Goal: Communication & Community: Answer question/provide support

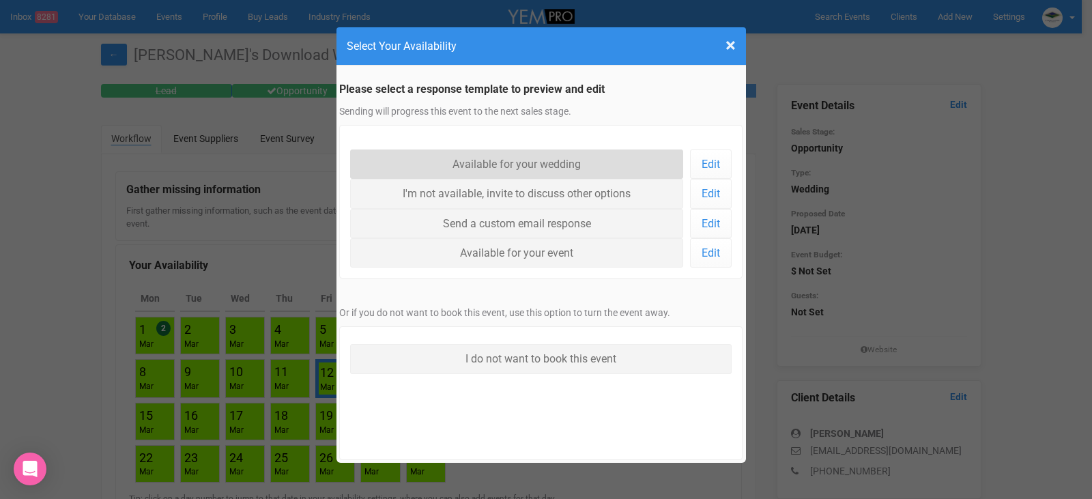
click at [557, 157] on link "Available for your wedding" at bounding box center [517, 163] width 334 height 29
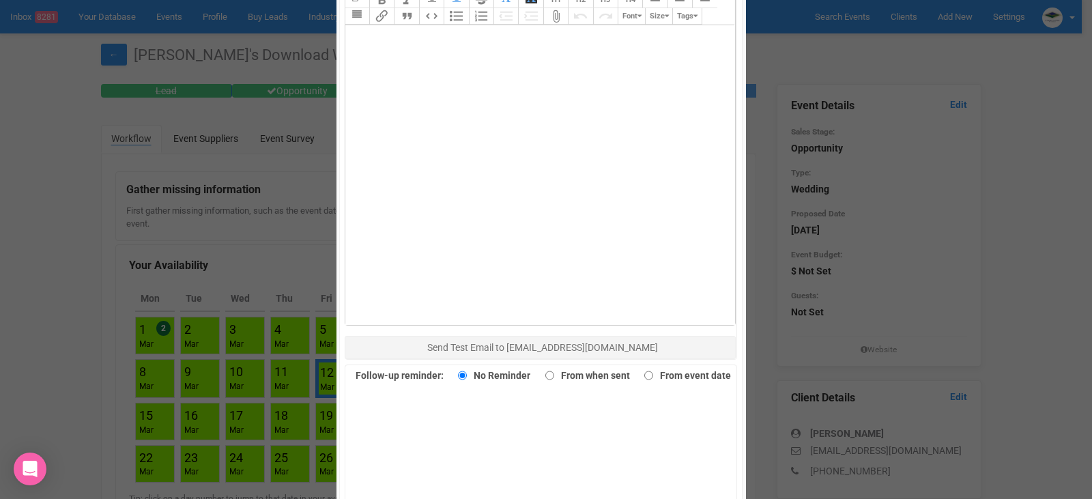
scroll to position [939, 0]
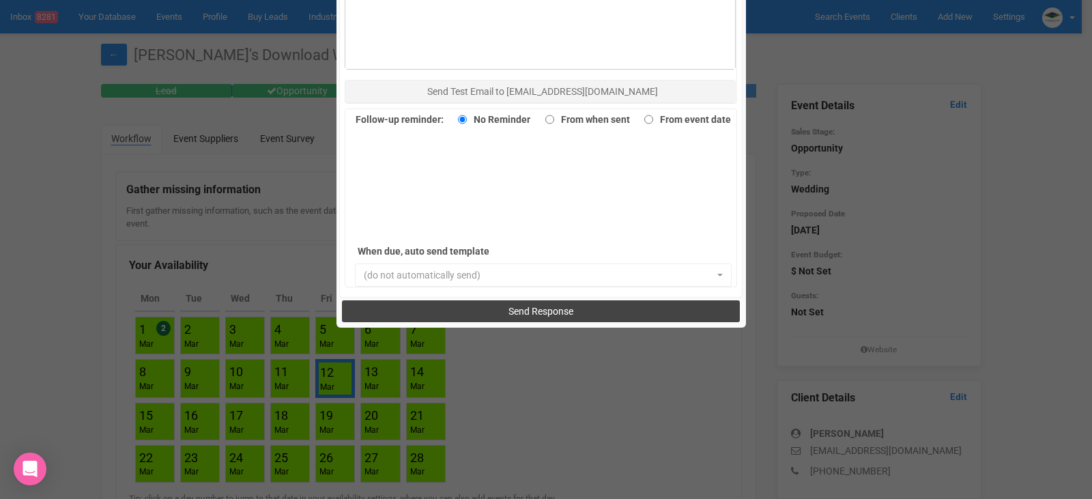
click at [566, 302] on button "Send Response" at bounding box center [541, 311] width 398 height 22
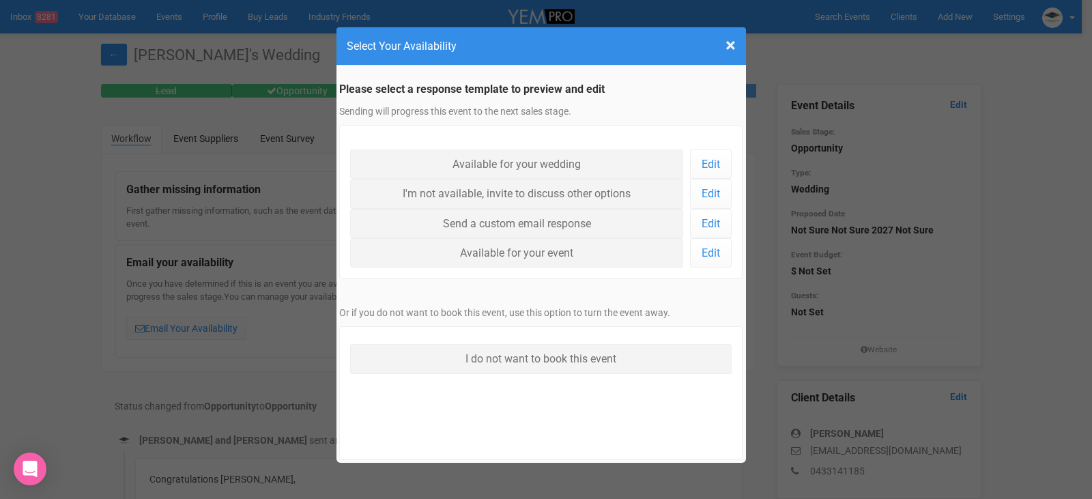
click at [70, 304] on div "× Close Select Your Availability Please select a response template to preview a…" at bounding box center [546, 249] width 1092 height 499
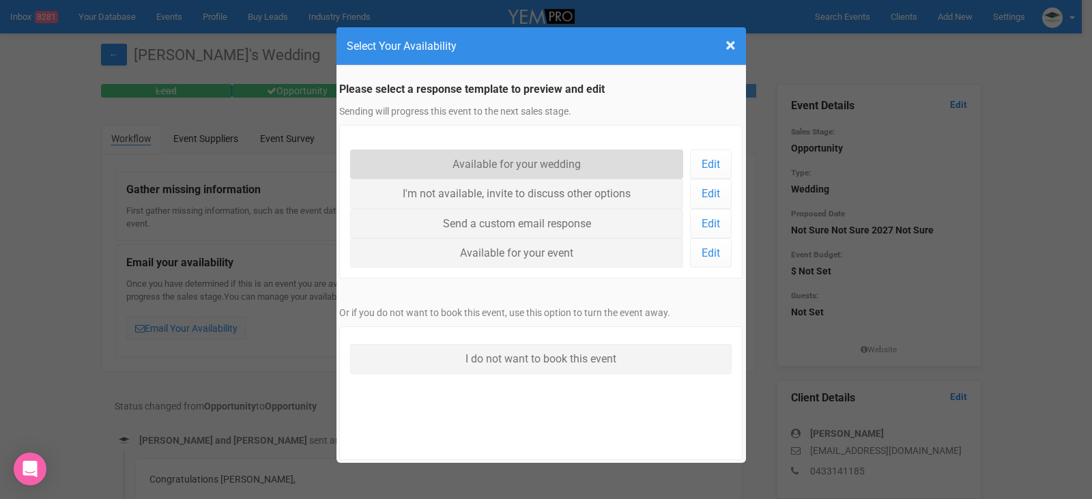
click at [528, 162] on link "Available for your wedding" at bounding box center [517, 163] width 334 height 29
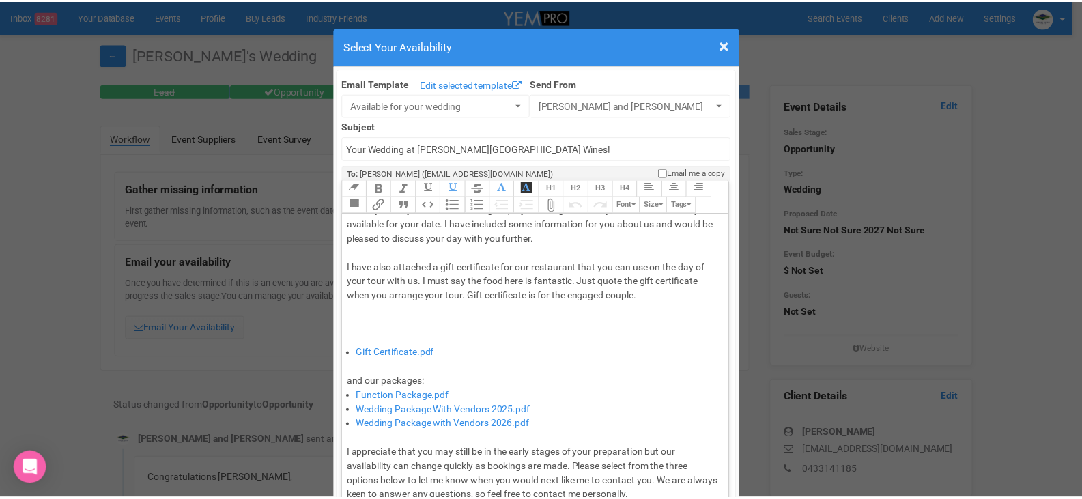
scroll to position [68, 0]
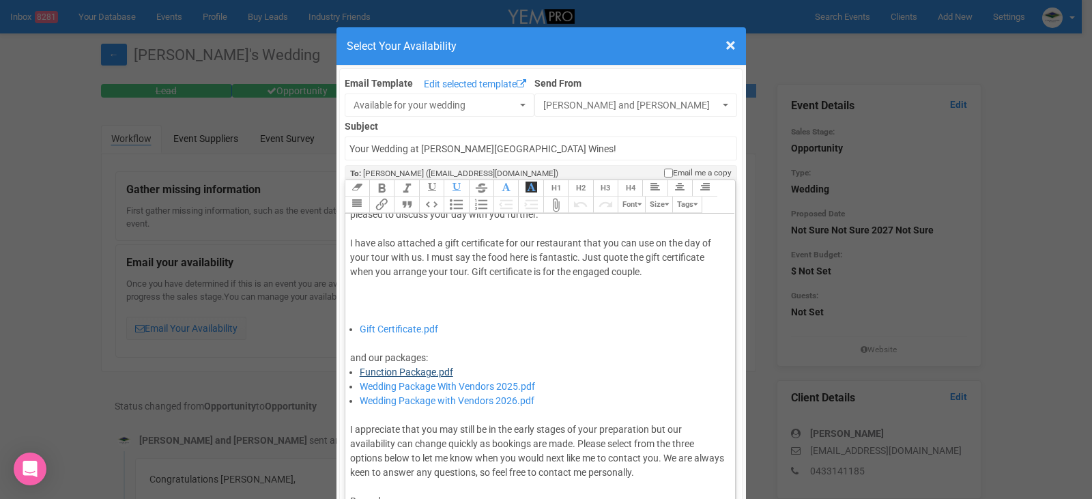
click at [405, 369] on link "Function Package.pdf" at bounding box center [407, 372] width 94 height 11
click at [403, 369] on link "Function Package.pdf" at bounding box center [407, 372] width 94 height 11
click at [488, 360] on div "and our packages:" at bounding box center [538, 351] width 376 height 29
click at [382, 370] on link "Function Package.pdf" at bounding box center [407, 372] width 94 height 11
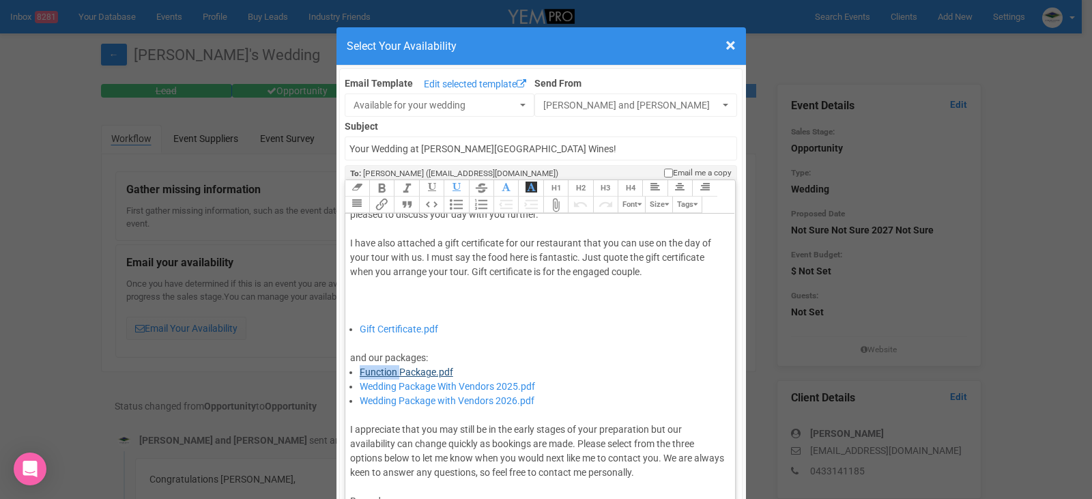
click at [382, 370] on link "Function Package.pdf" at bounding box center [407, 372] width 94 height 11
click at [516, 330] on li "Gift Certificate.pdf" at bounding box center [543, 329] width 367 height 14
click at [726, 44] on span "×" at bounding box center [731, 45] width 10 height 23
